Goal: Transaction & Acquisition: Download file/media

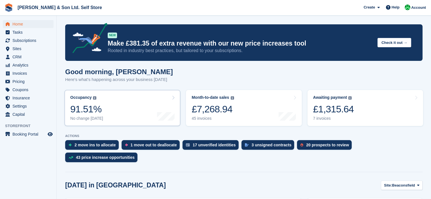
scroll to position [85, 0]
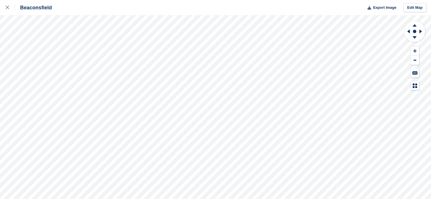
click at [404, 40] on icon at bounding box center [414, 31] width 22 height 23
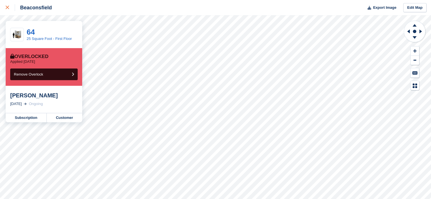
click at [10, 10] on div at bounding box center [10, 7] width 9 height 7
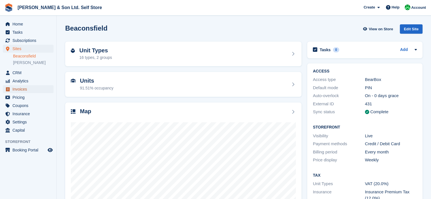
click at [33, 91] on span "Invoices" at bounding box center [29, 89] width 34 height 8
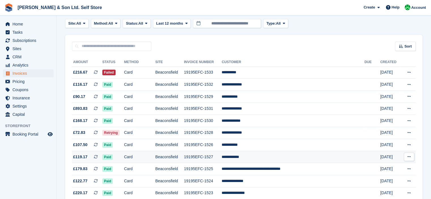
scroll to position [57, 0]
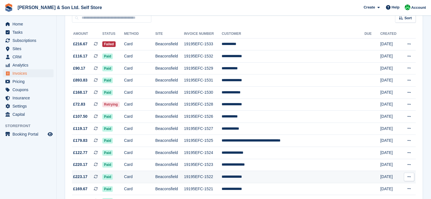
click at [409, 178] on icon at bounding box center [408, 177] width 3 height 4
click at [390, 189] on p "Download PDF" at bounding box center [386, 187] width 49 height 7
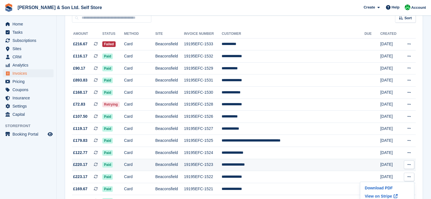
click at [410, 164] on icon at bounding box center [408, 165] width 3 height 4
click at [388, 175] on p "Download PDF" at bounding box center [386, 175] width 49 height 7
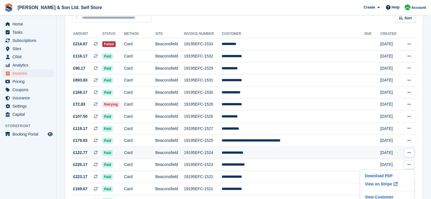
click at [408, 154] on icon at bounding box center [408, 153] width 3 height 4
click at [399, 161] on p "Download PDF" at bounding box center [386, 163] width 49 height 7
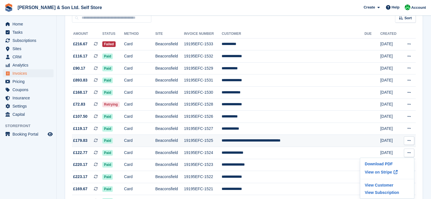
click at [411, 142] on button at bounding box center [409, 141] width 10 height 9
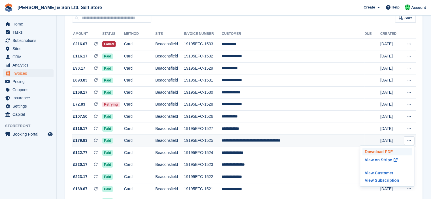
click at [388, 152] on p "Download PDF" at bounding box center [386, 151] width 49 height 7
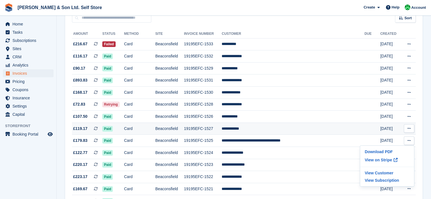
click at [409, 130] on icon at bounding box center [408, 129] width 3 height 4
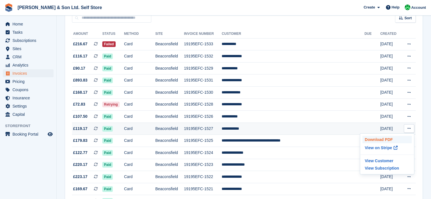
click at [388, 140] on p "Download PDF" at bounding box center [386, 139] width 49 height 7
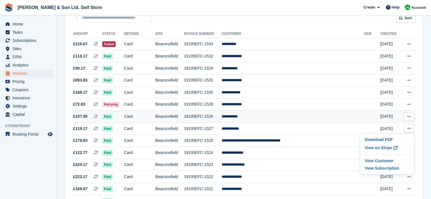
click at [409, 118] on icon at bounding box center [408, 117] width 3 height 4
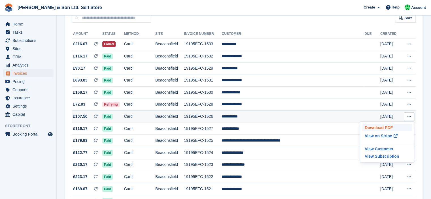
click at [383, 129] on p "Download PDF" at bounding box center [386, 127] width 49 height 7
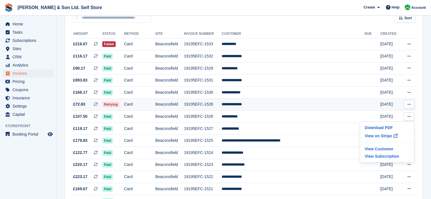
click at [411, 106] on button at bounding box center [409, 104] width 10 height 9
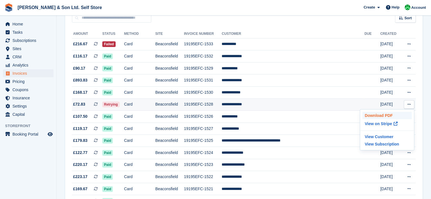
click at [390, 116] on p "Download PDF" at bounding box center [386, 115] width 49 height 7
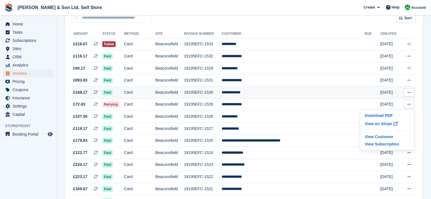
click at [411, 96] on button at bounding box center [409, 92] width 10 height 9
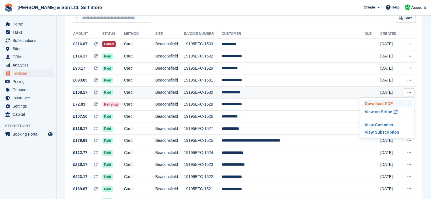
click at [398, 103] on p "Download PDF" at bounding box center [386, 103] width 49 height 7
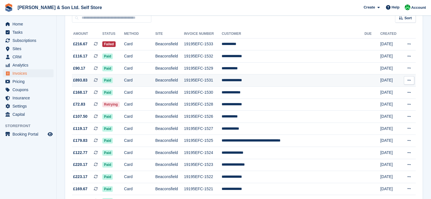
click at [408, 81] on icon at bounding box center [408, 80] width 3 height 4
click at [383, 89] on p "Download PDF" at bounding box center [386, 91] width 49 height 7
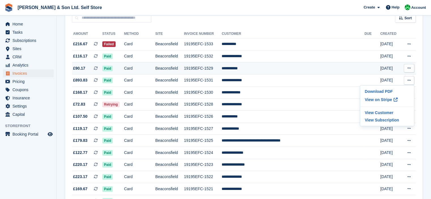
click at [411, 69] on button at bounding box center [409, 68] width 10 height 9
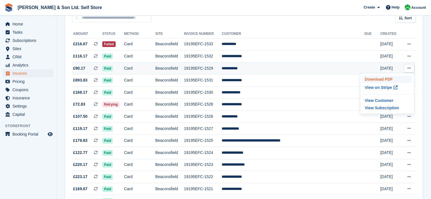
click at [392, 77] on p "Download PDF" at bounding box center [386, 79] width 49 height 7
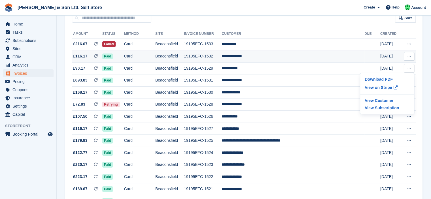
click at [413, 56] on button at bounding box center [409, 56] width 10 height 9
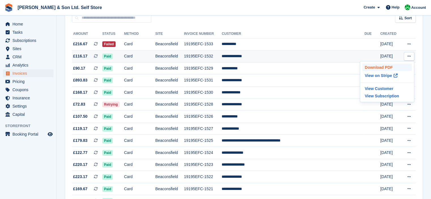
click at [394, 66] on p "Download PDF" at bounding box center [386, 67] width 49 height 7
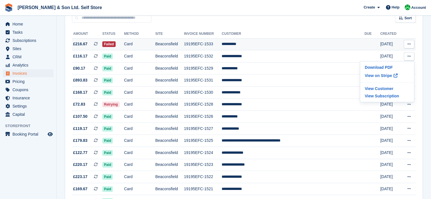
click at [408, 43] on icon at bounding box center [408, 44] width 3 height 4
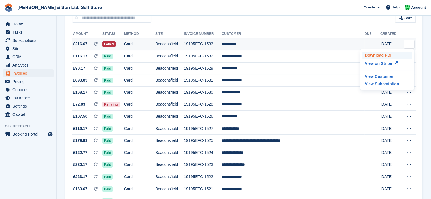
click at [396, 55] on p "Download PDF" at bounding box center [386, 55] width 49 height 7
